Goal: Task Accomplishment & Management: Manage account settings

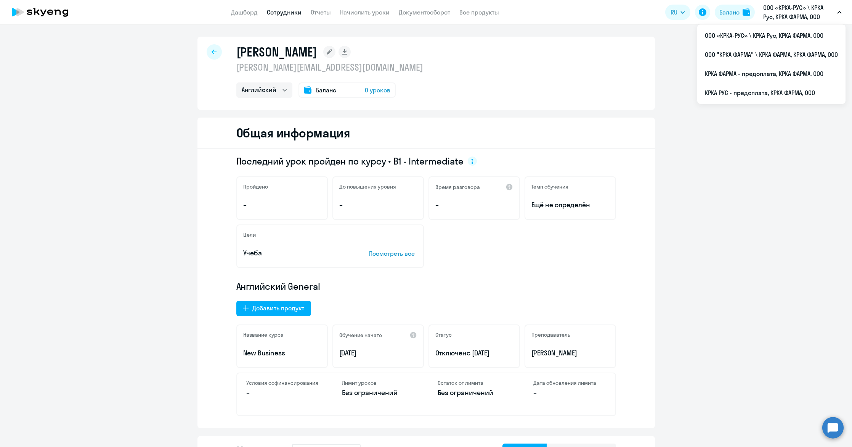
select select "english"
click at [738, 36] on li "ООО «КРКА-РУС» \ КРКА Рус, КРКА ФАРМА, ООО" at bounding box center [771, 35] width 148 height 19
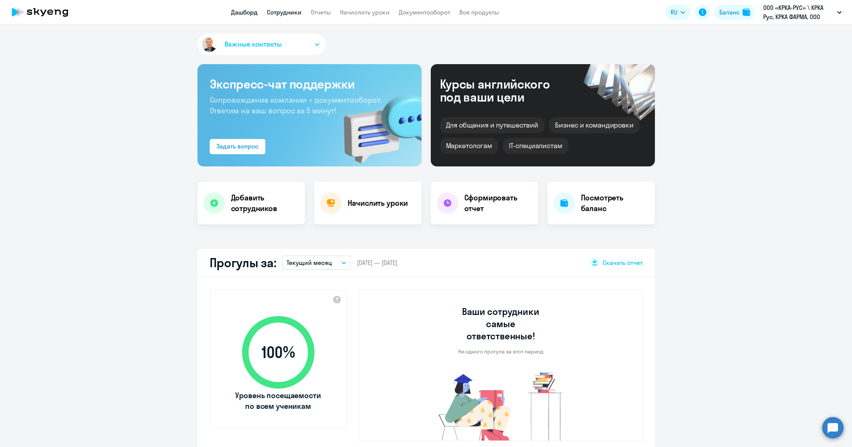
click at [285, 13] on link "Сотрудники" at bounding box center [284, 12] width 35 height 8
select select "30"
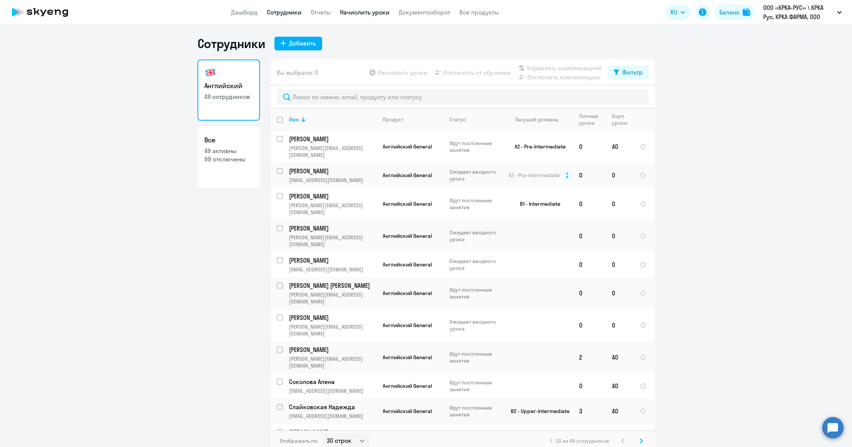
click at [357, 13] on link "Начислить уроки" at bounding box center [365, 12] width 50 height 8
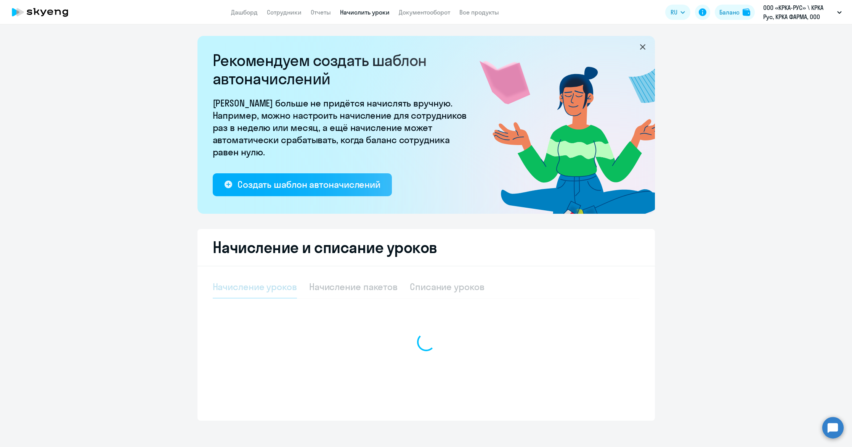
select select "10"
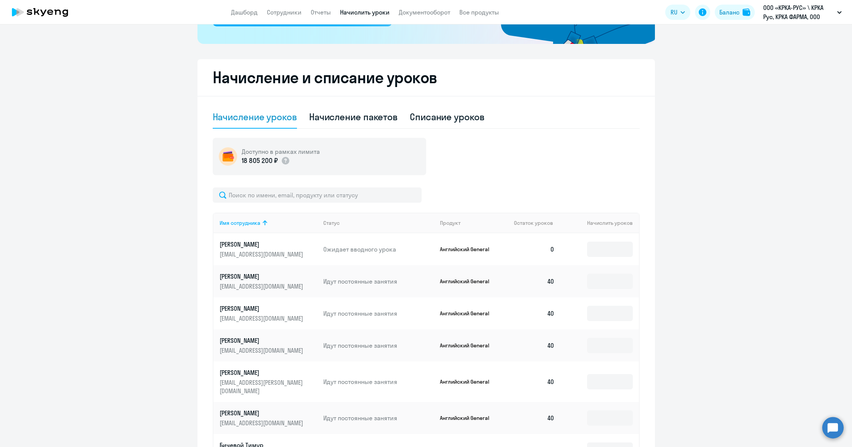
scroll to position [229, 0]
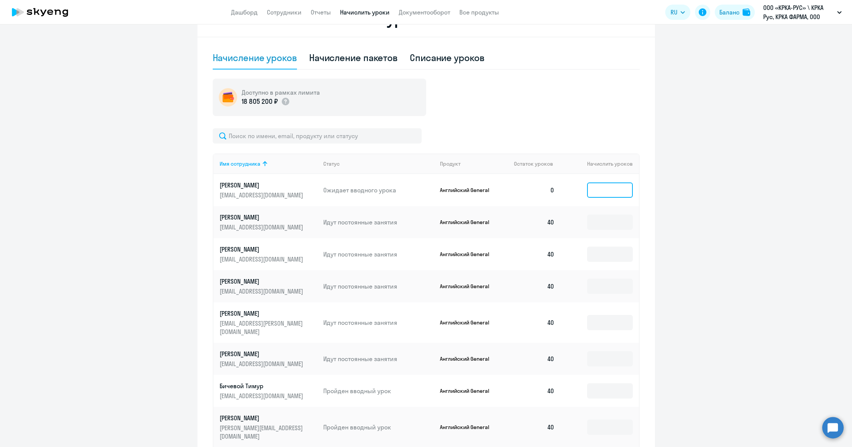
click at [604, 191] on input at bounding box center [610, 189] width 46 height 15
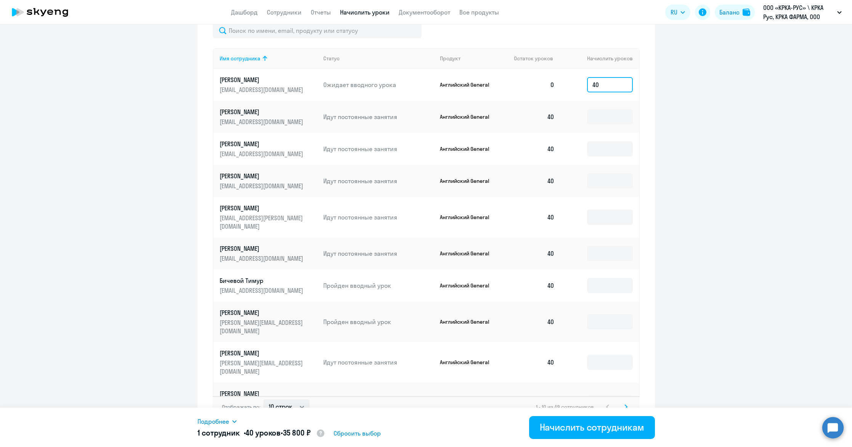
scroll to position [340, 0]
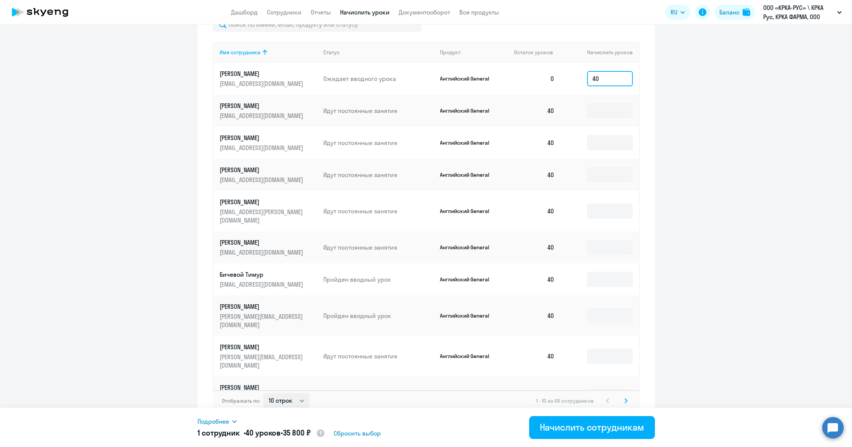
type input "40"
click at [302, 393] on select "10 строк 30 строк 50 строк" at bounding box center [286, 400] width 46 height 15
select select "50"
click at [263, 393] on select "10 строк 30 строк 50 строк" at bounding box center [286, 400] width 46 height 15
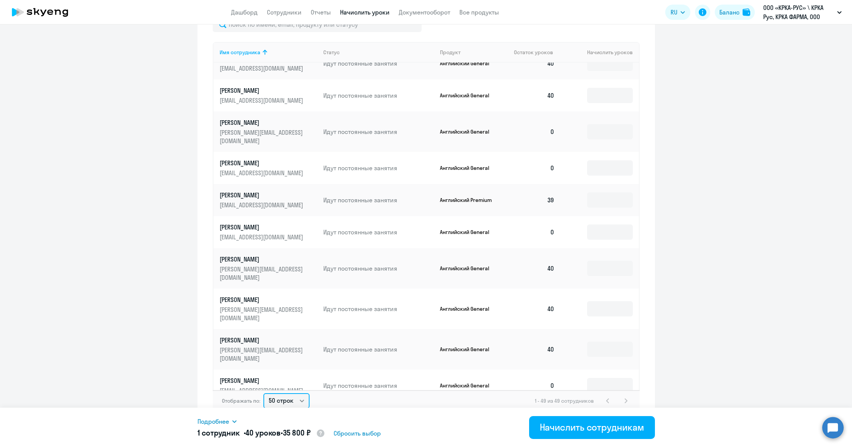
scroll to position [956, 0]
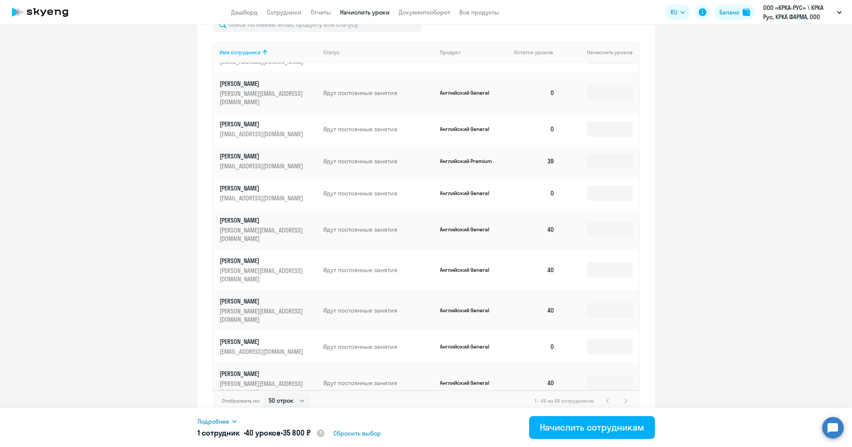
click at [589, 411] on input at bounding box center [610, 418] width 46 height 15
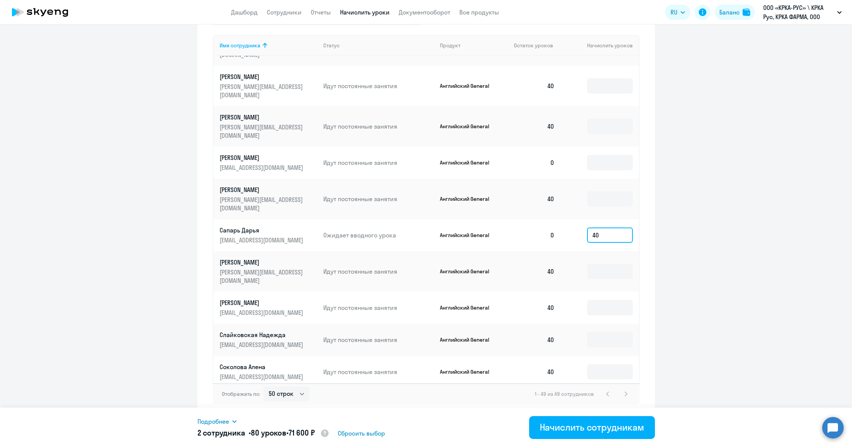
scroll to position [1184, 0]
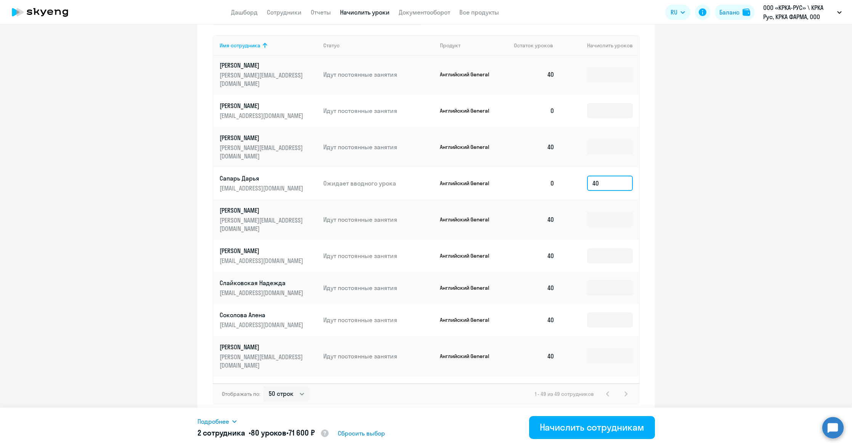
type input "40"
click at [574, 427] on div "Начислить сотрудникам" at bounding box center [592, 427] width 104 height 12
